Goal: Find specific fact: Find specific fact

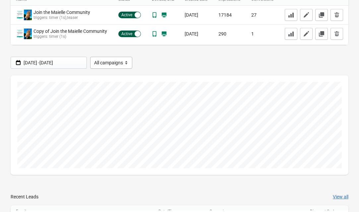
scroll to position [148, 0]
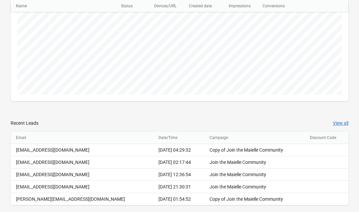
scroll to position [139, 0]
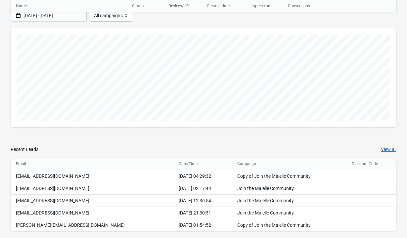
scroll to position [113, 0]
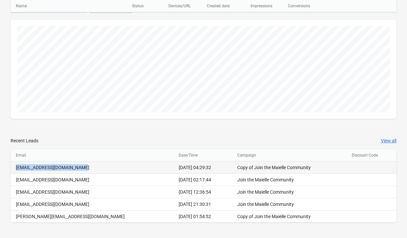
drag, startPoint x: 83, startPoint y: 168, endPoint x: 17, endPoint y: 169, distance: 66.2
click at [17, 169] on div "emiliawilliams867@gmail.com" at bounding box center [92, 167] width 152 height 7
copy div "emiliawilliams867@gmail.com"
